Goal: Use online tool/utility: Utilize a website feature to perform a specific function

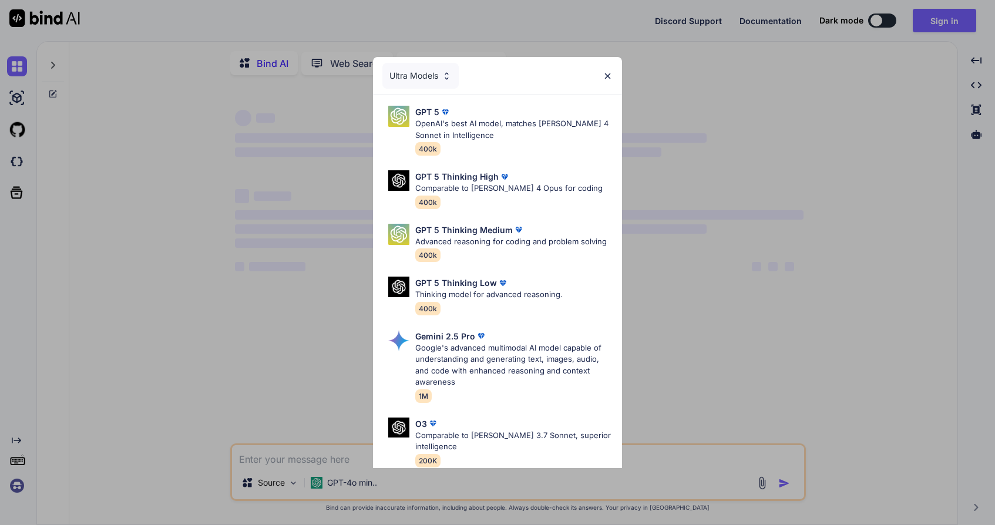
click at [603, 78] on img at bounding box center [608, 76] width 10 height 10
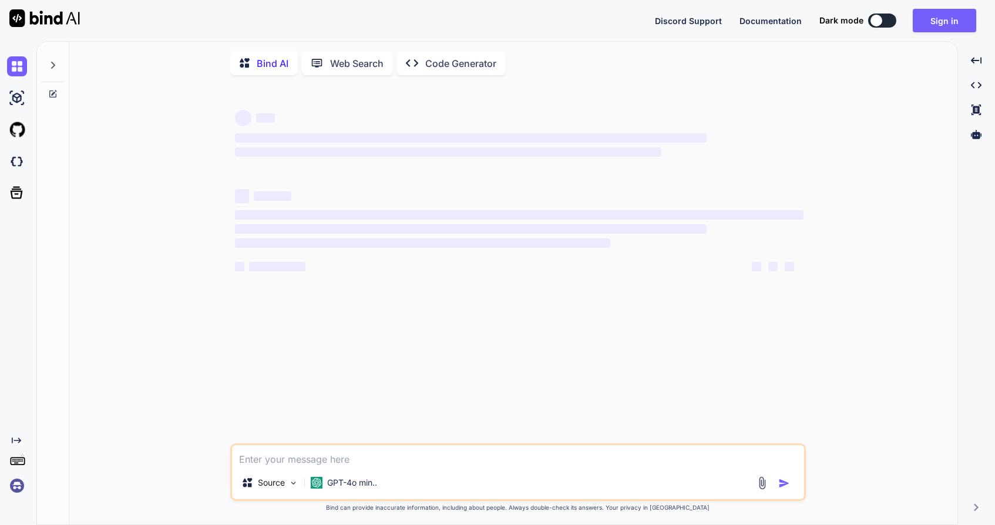
type textarea "x"
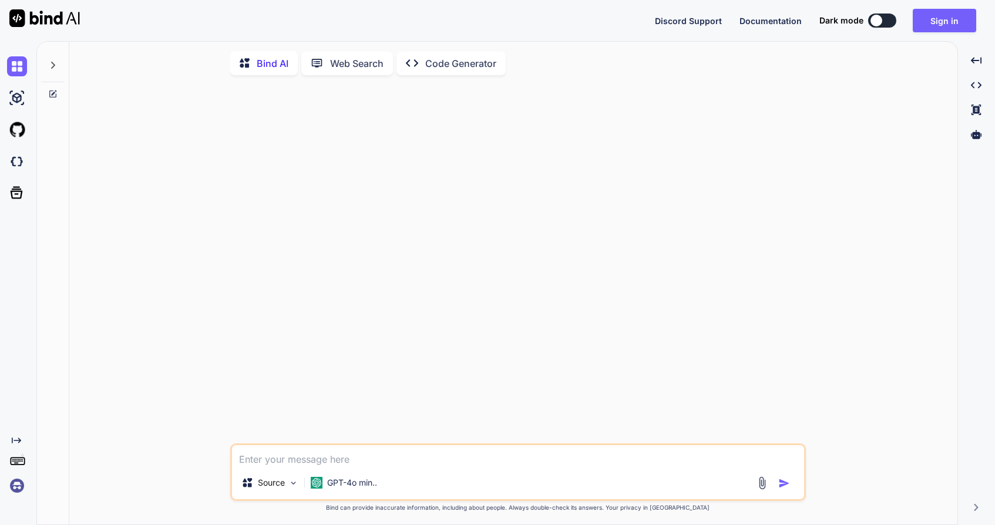
click at [926, 35] on div "Discord Support Documentation Dark mode Sign in Created with Pixso." at bounding box center [497, 20] width 995 height 41
click at [938, 31] on button "Sign in" at bounding box center [944, 20] width 63 height 23
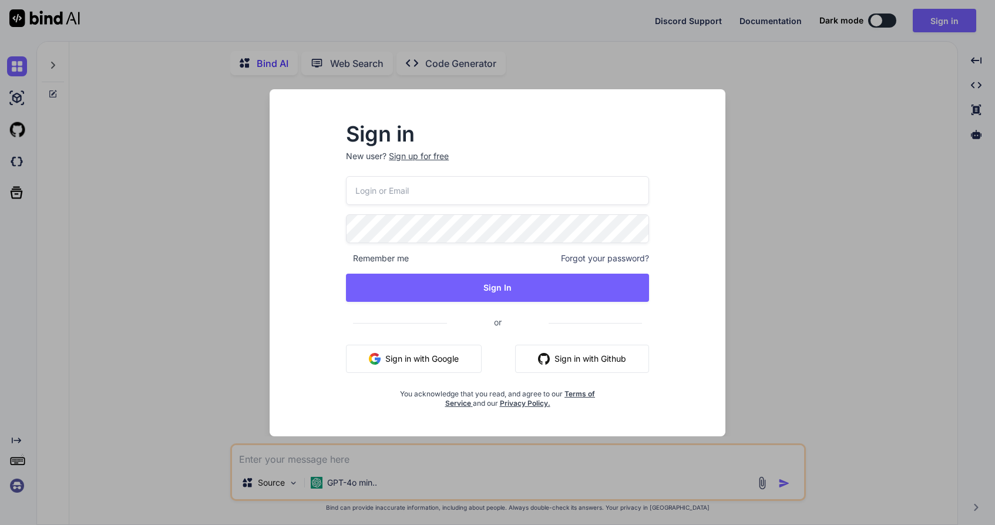
click at [409, 357] on button "Sign in with Google" at bounding box center [414, 359] width 136 height 28
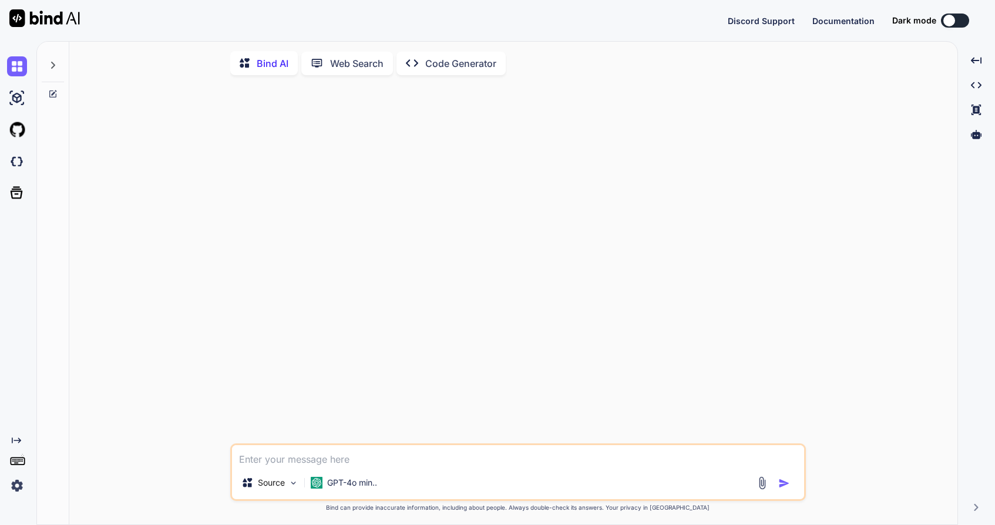
click at [52, 64] on icon at bounding box center [52, 65] width 9 height 9
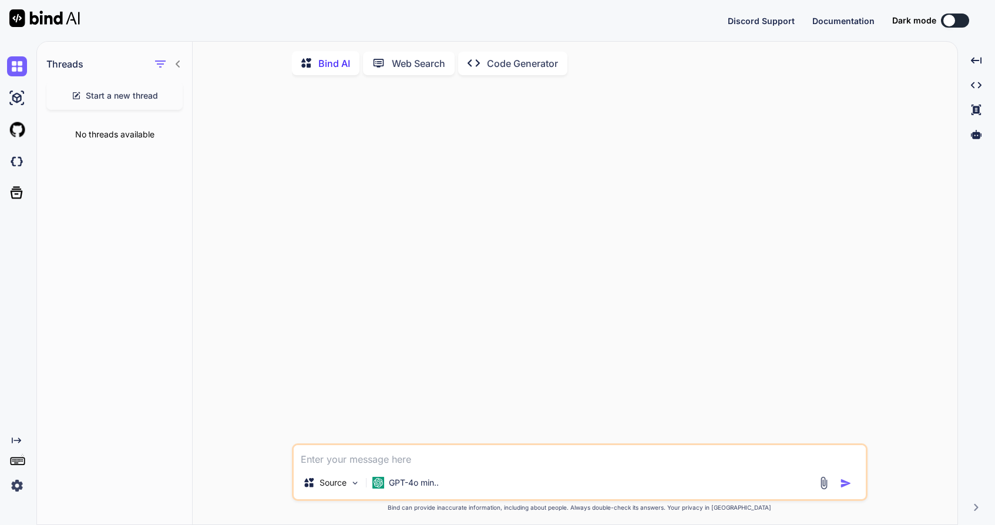
click at [135, 98] on span "Start a new thread" at bounding box center [122, 96] width 72 height 12
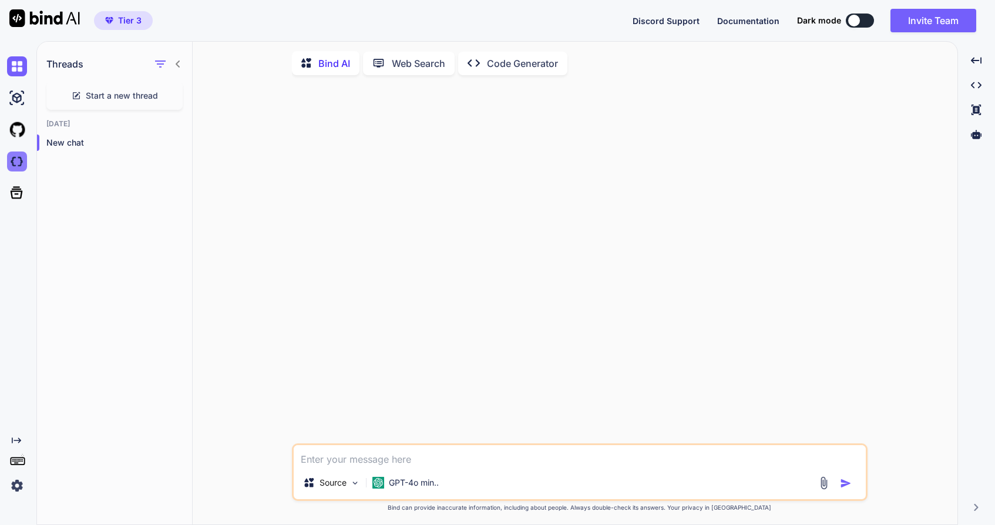
click at [15, 159] on img at bounding box center [17, 162] width 20 height 20
click at [349, 492] on div "Source" at bounding box center [331, 482] width 66 height 23
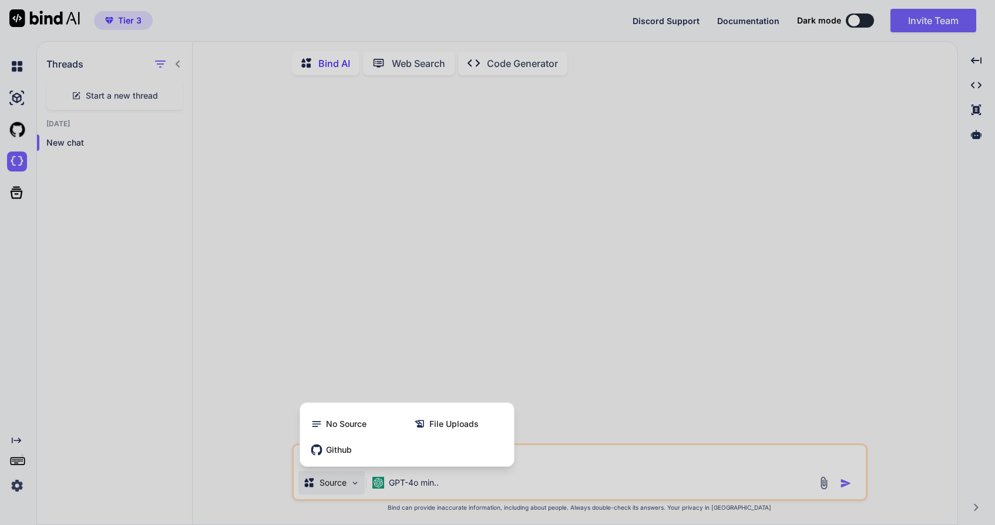
click at [351, 490] on div at bounding box center [497, 262] width 995 height 525
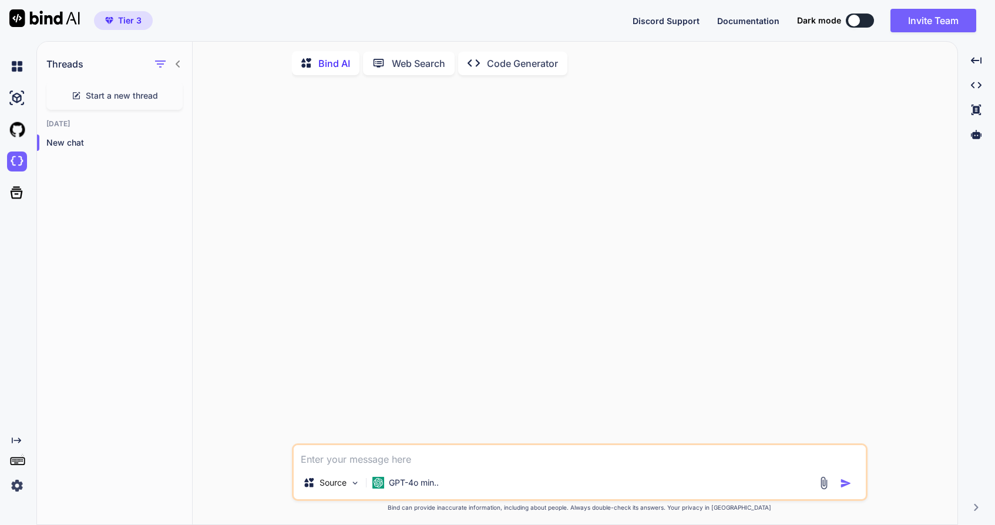
click at [535, 61] on p "Code Generator" at bounding box center [522, 63] width 71 height 14
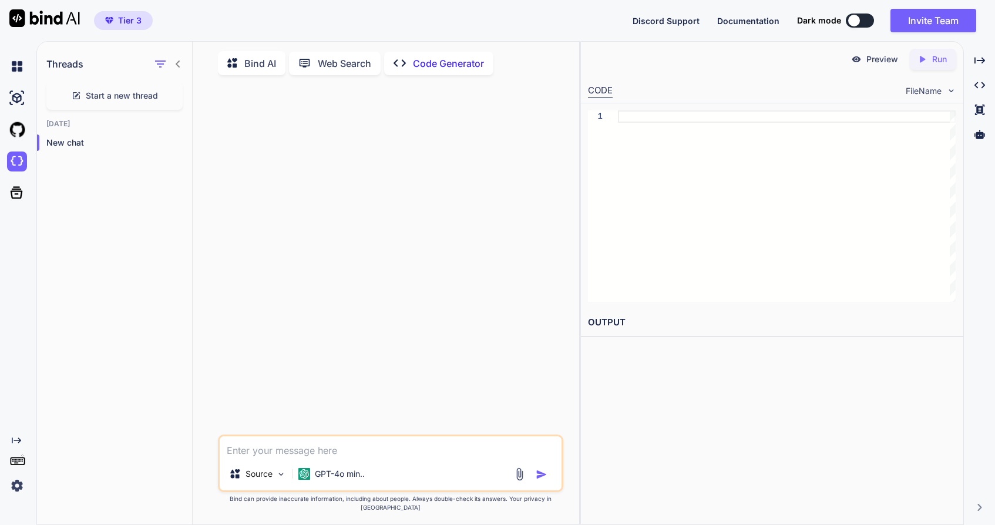
click at [257, 61] on p "Bind AI" at bounding box center [260, 63] width 32 height 14
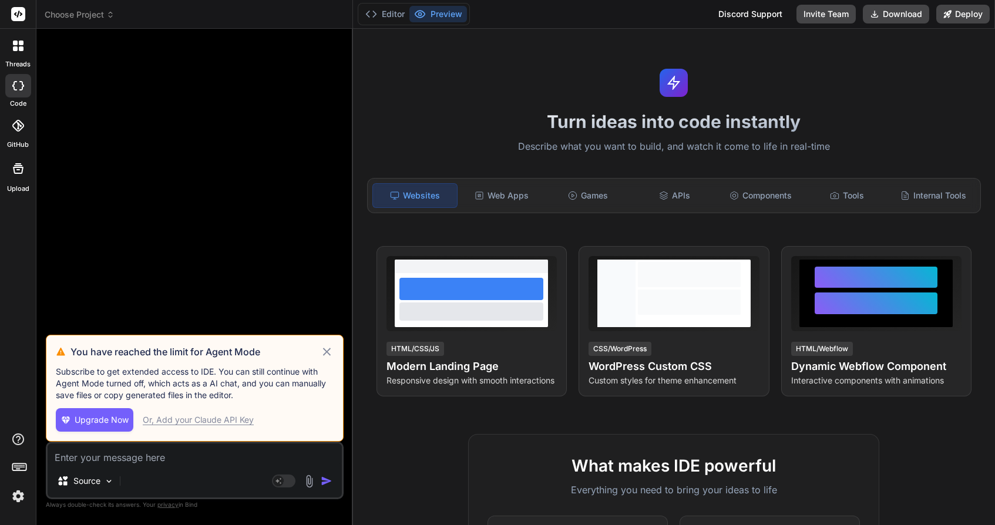
click at [22, 51] on icon at bounding box center [21, 48] width 5 height 5
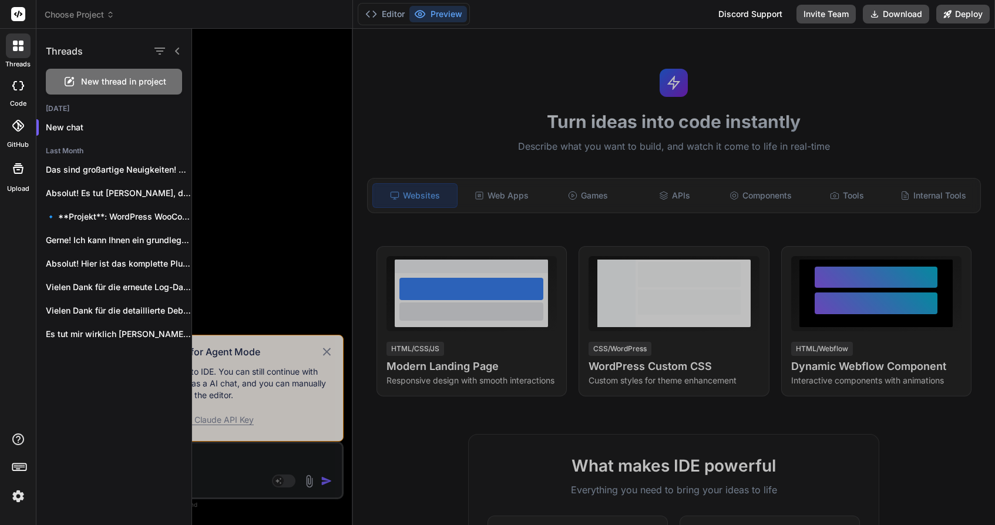
click at [231, 456] on div at bounding box center [593, 277] width 803 height 496
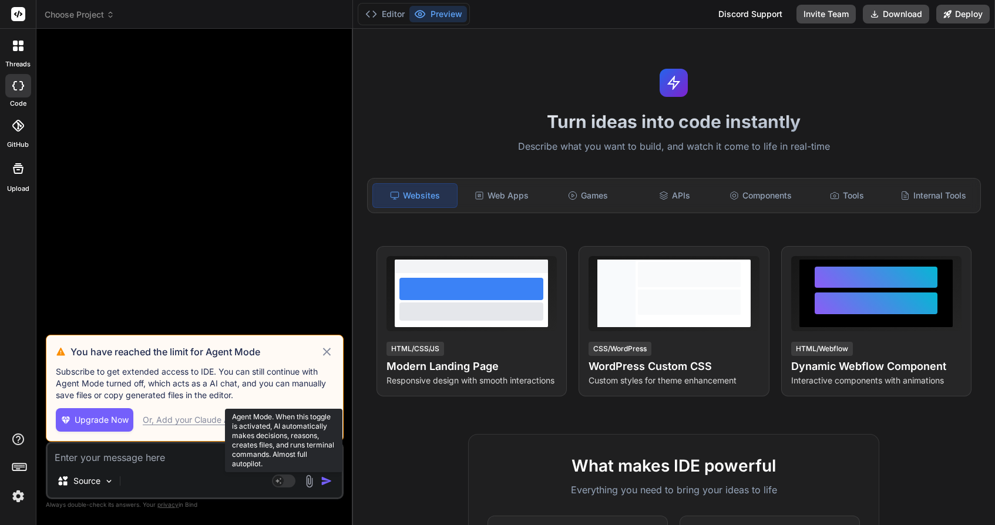
click at [287, 479] on rect at bounding box center [283, 481] width 23 height 13
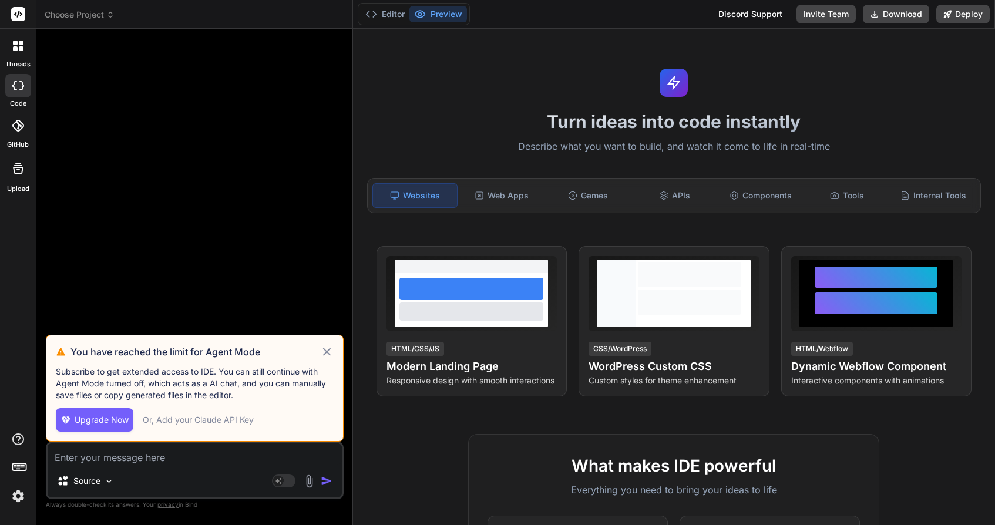
click at [327, 354] on icon at bounding box center [327, 352] width 14 height 14
type textarea "x"
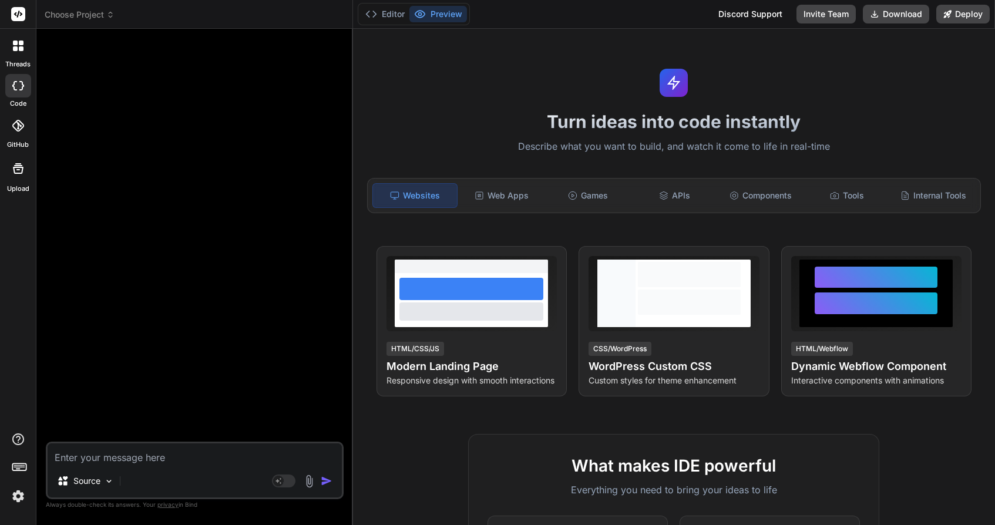
click at [214, 456] on textarea at bounding box center [195, 453] width 294 height 21
paste textarea "Projektstart und Architektur Ziel: Starte ein Webprojekt für eine ressourcensch…"
type textarea "Projektstart und Architektur Ziel: Starte ein Webprojekt für eine ressourcensch…"
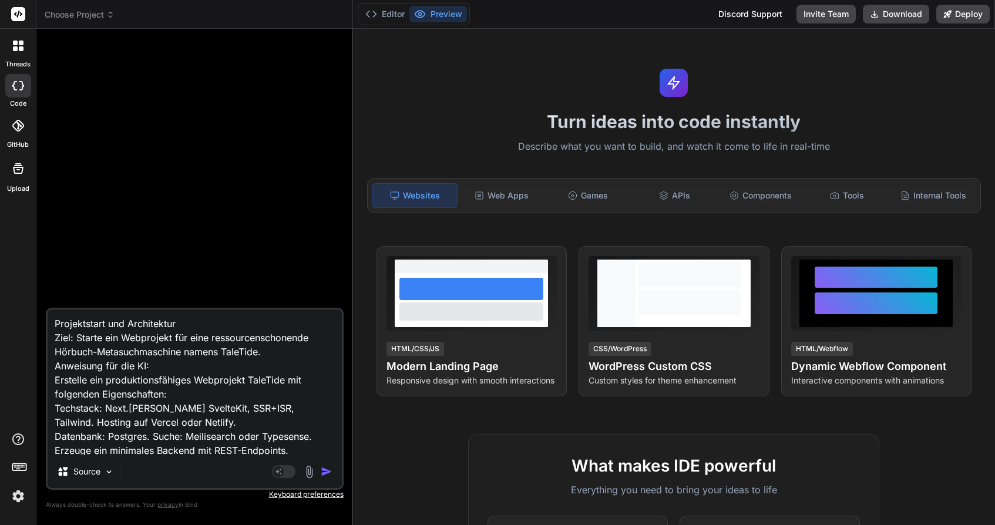
scroll to position [143, 0]
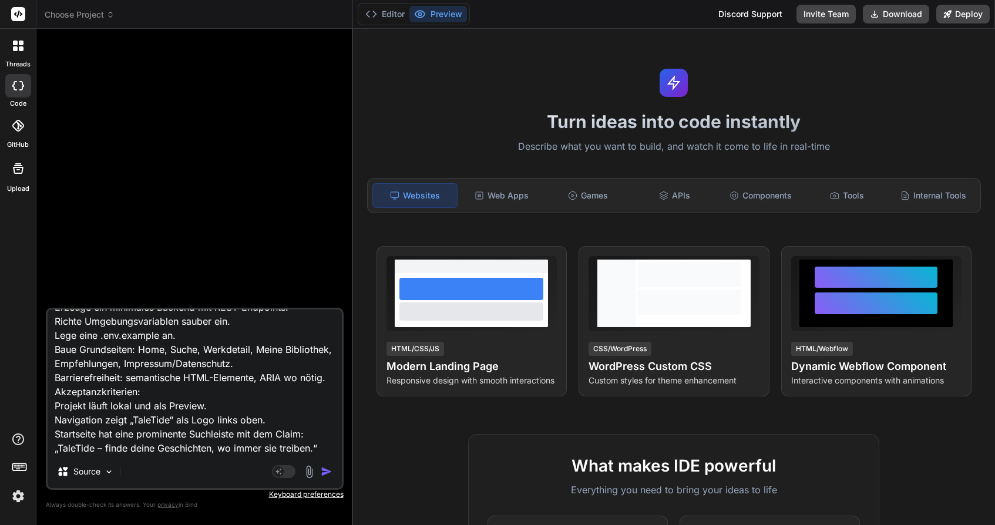
type textarea "x"
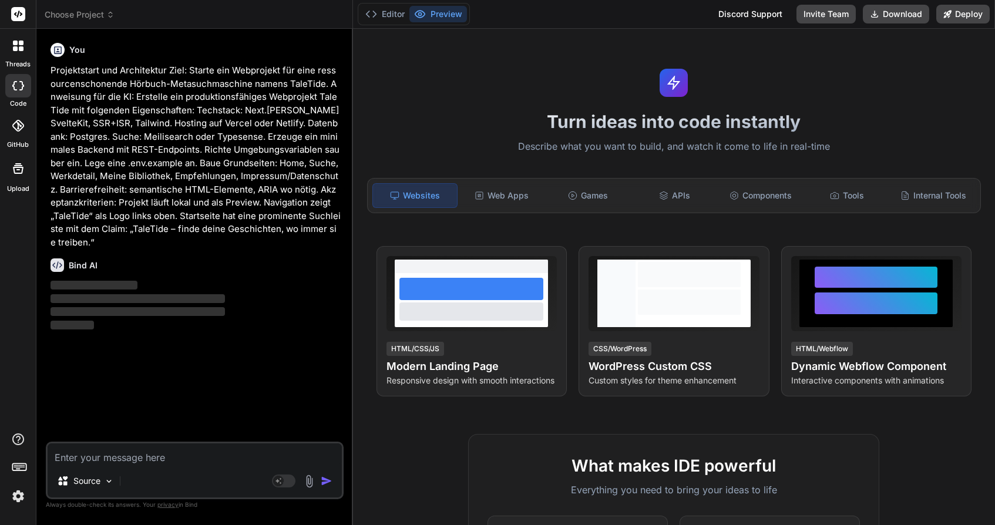
scroll to position [0, 0]
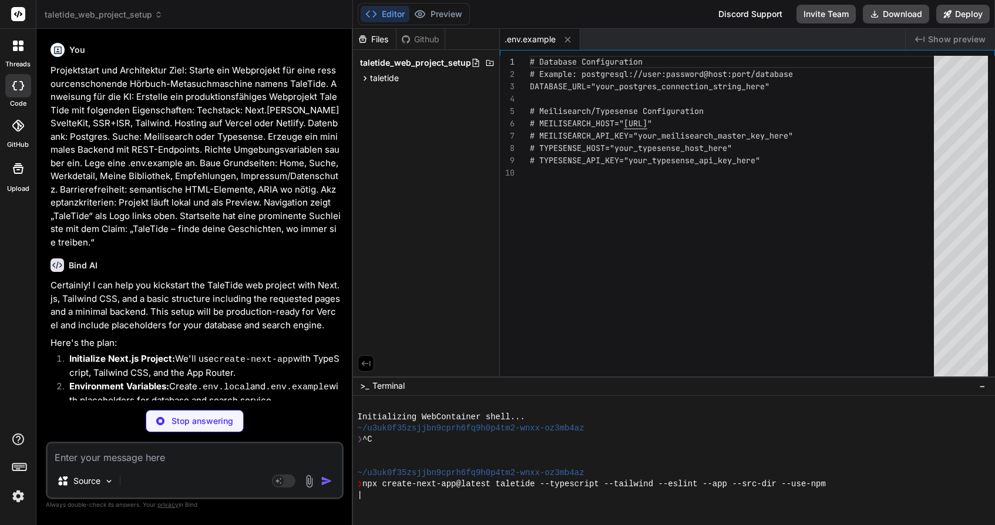
type textarea "x"
type textarea "# TYPESENSE_HOST="your_local_typesense_host_here" # TYPESENSE_API_KEY="your_loc…"
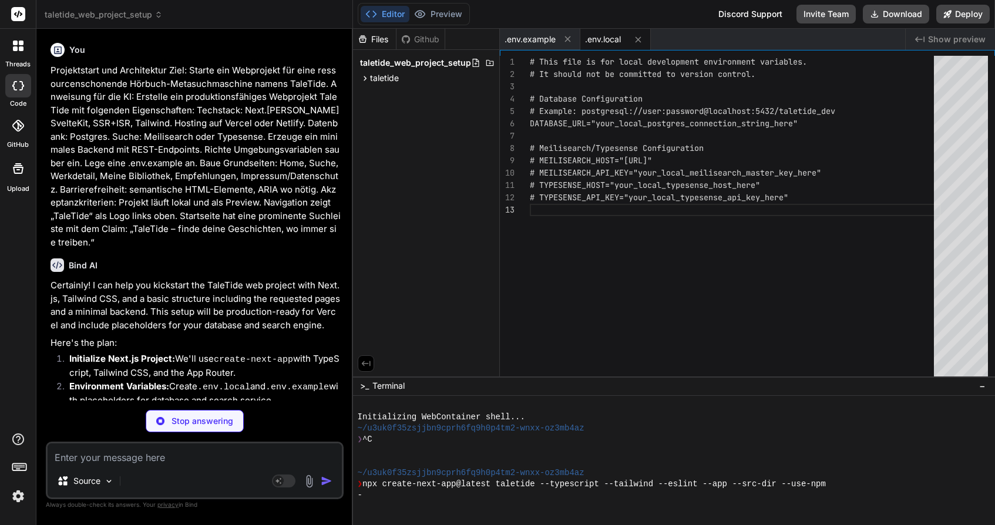
scroll to position [25, 0]
type textarea "x"
type textarea "function Footer() { return ( <footer className="bg-gray-800 text-white p-4 text…"
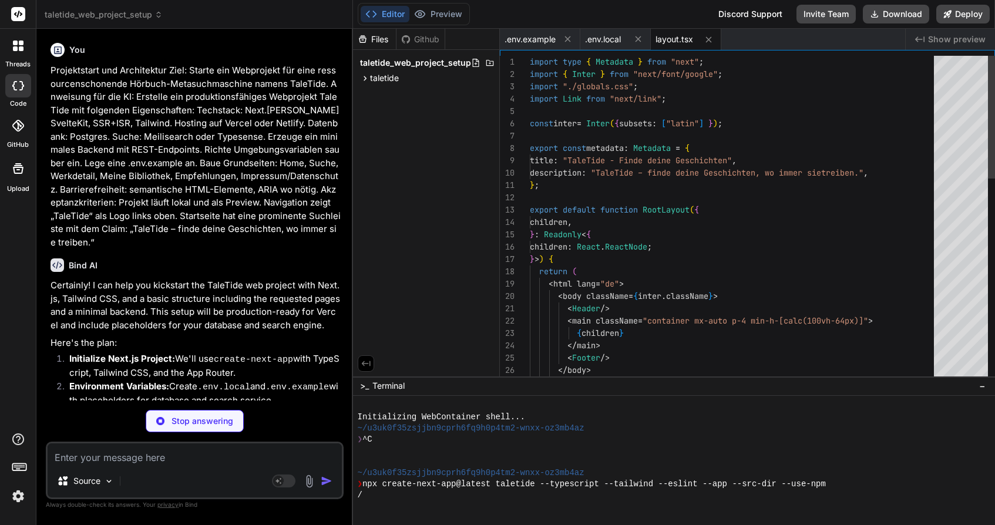
type textarea "x"
type textarea "}"
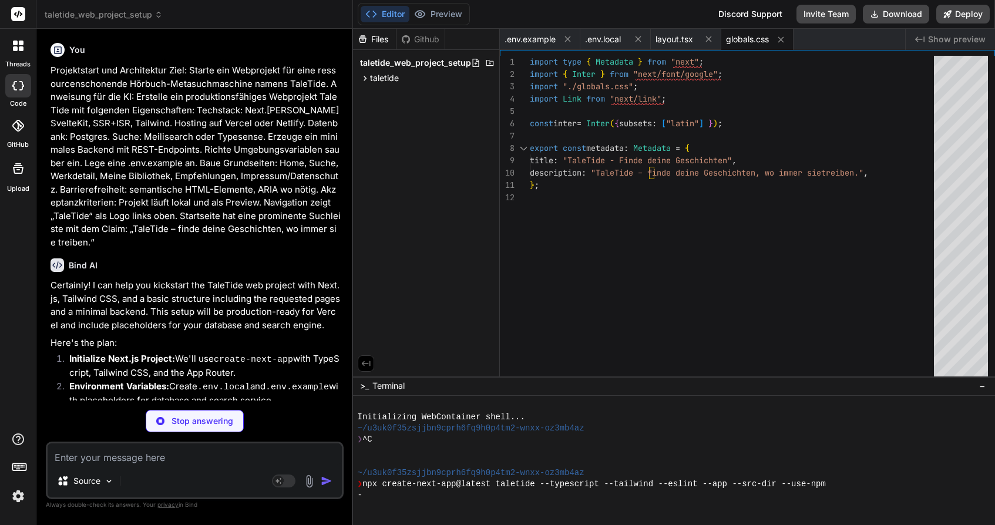
scroll to position [12, 0]
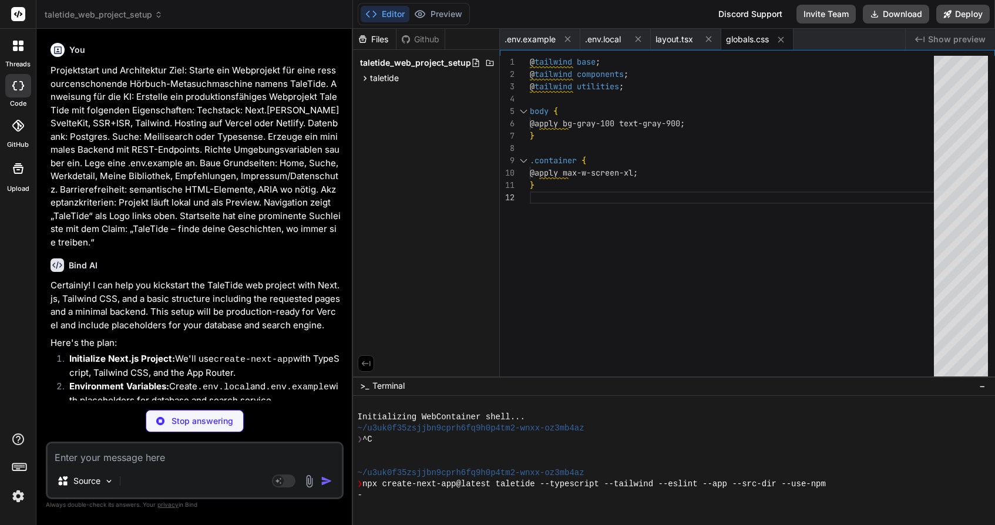
type textarea "x"
type textarea "Finde deine Geschichten, wo immer sie treiben. </p> <div className="w-full max-…"
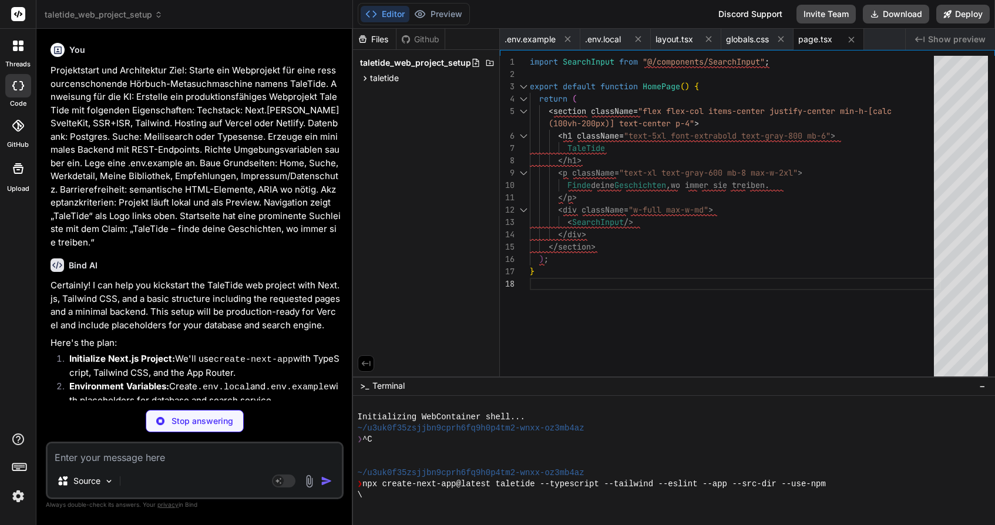
type textarea "x"
type textarea "}"
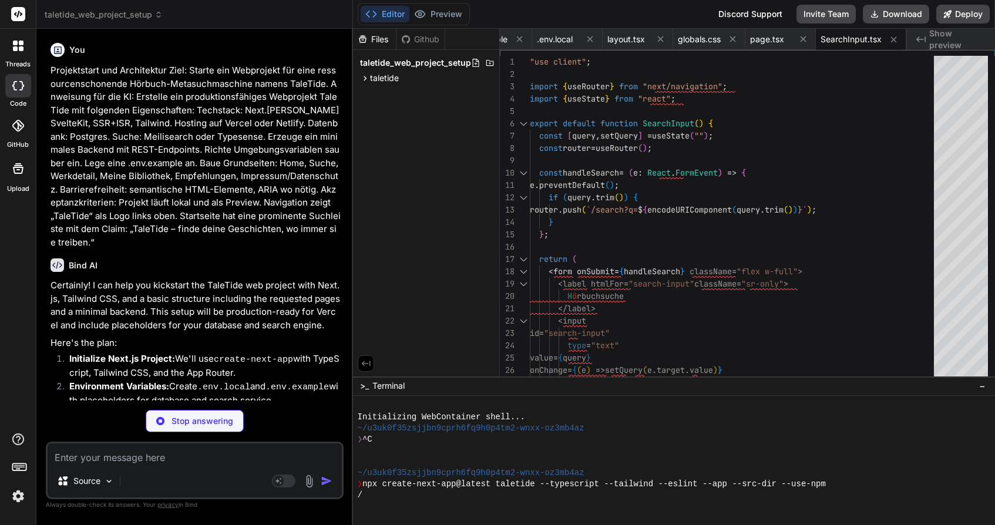
type textarea "x"
type textarea "<br /> (Diese Seite ist noch im Aufbau. Die Suchfunktion leitet Sie hierher wei…"
type textarea "x"
type textarea "</p> {/* Example of how to fetch data from API route */} {/* <pre>{JSON.stringi…"
type textarea "x"
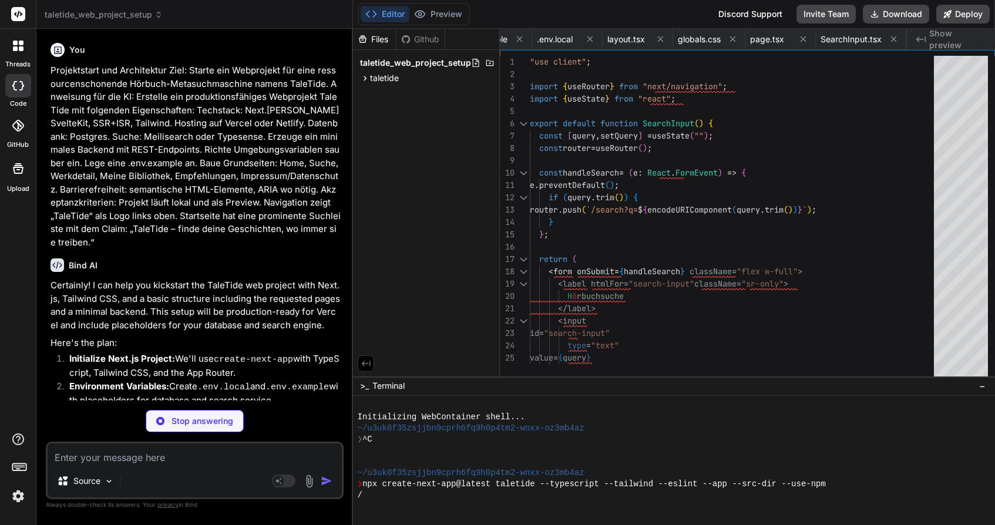
type textarea "); }"
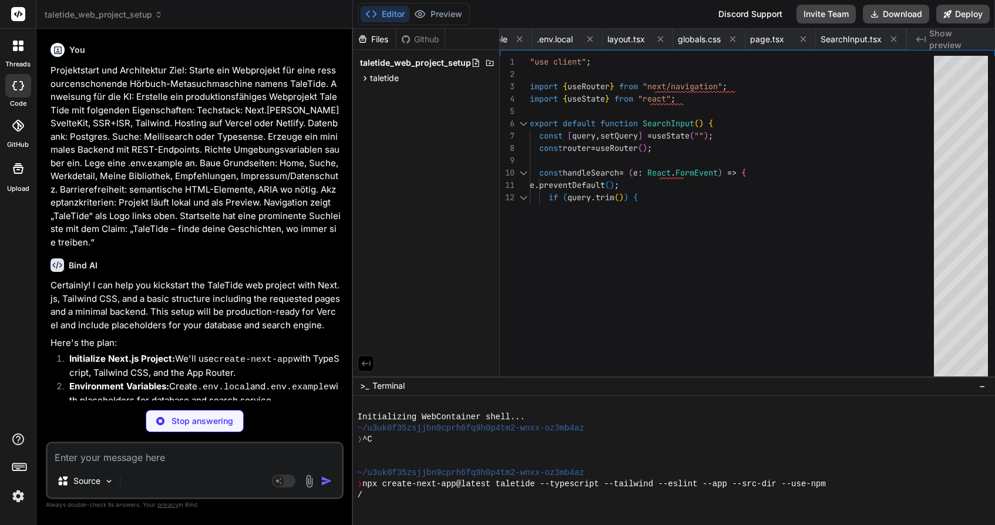
type textarea "x"
type textarea "</section> ); }"
type textarea "x"
type textarea "<p> (Dies ist ein Beispieltext und sollte durch einen rechtlich geprüften Text …"
type textarea "x"
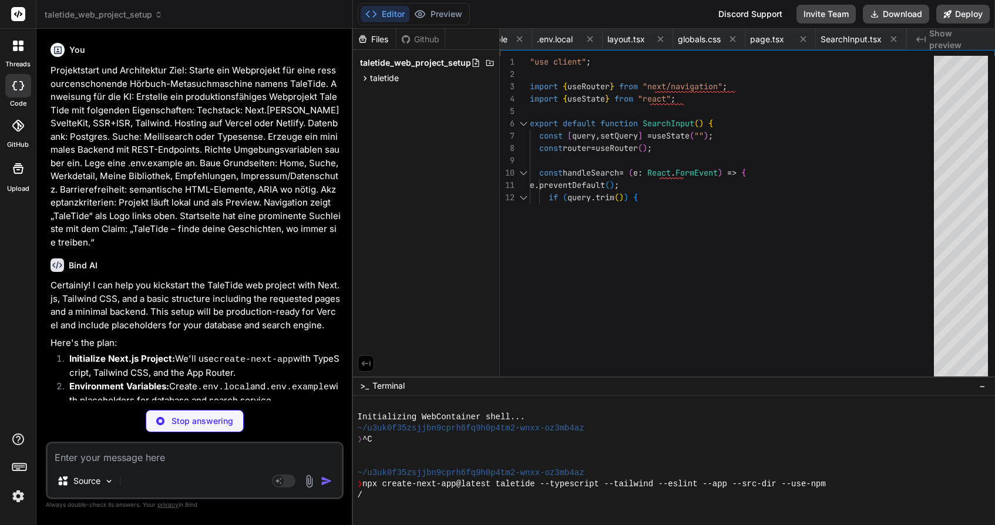
type textarea "}"
type textarea "x"
type textarea "if (book) { return NextResponse.json(book); } else { return NextResponse.json({…"
type textarea "x"
